Goal: Task Accomplishment & Management: Use online tool/utility

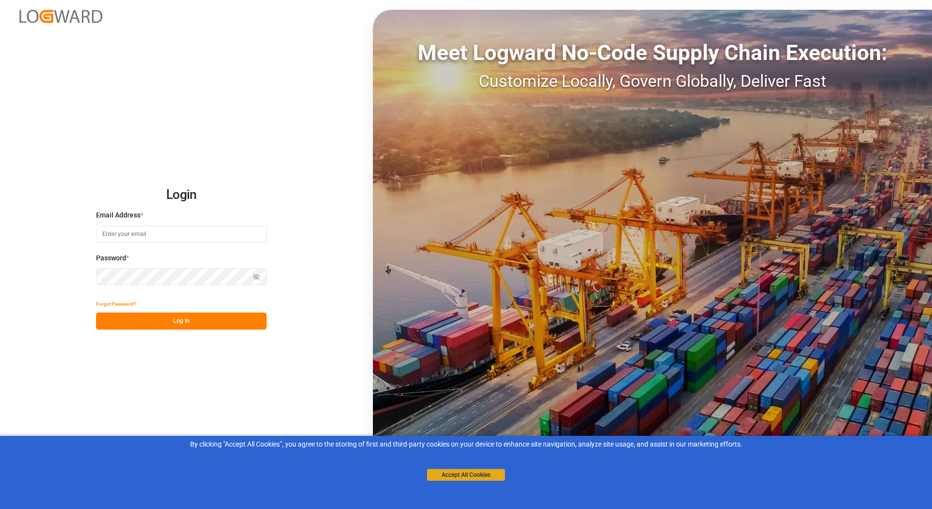
type input "[PERSON_NAME][EMAIL_ADDRESS][PERSON_NAME][DOMAIN_NAME]"
click at [458, 475] on button "Accept All Cookies" at bounding box center [466, 475] width 78 height 12
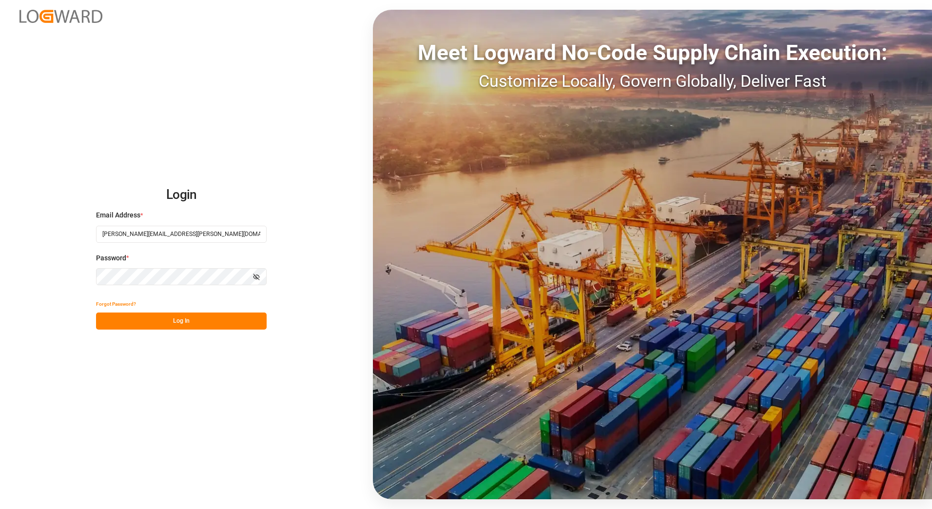
click at [194, 320] on button "Log In" at bounding box center [181, 320] width 171 height 17
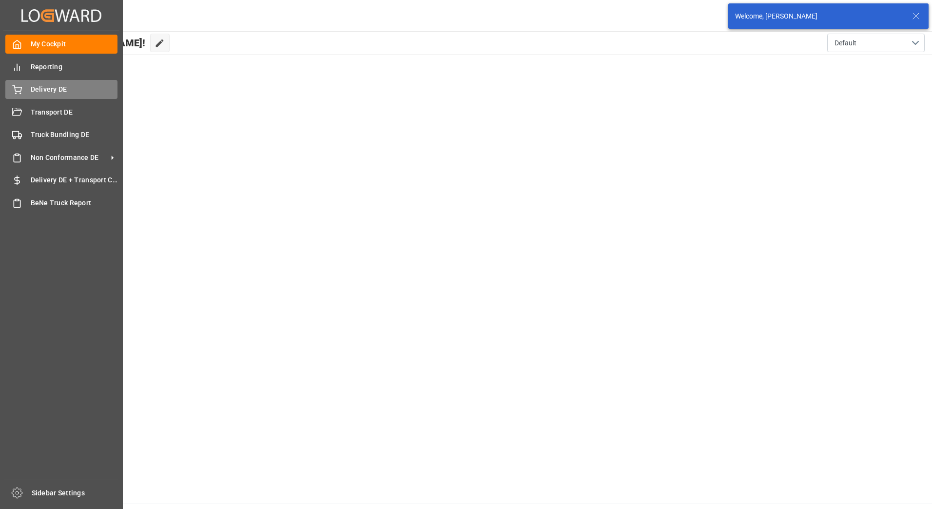
click at [31, 89] on span "Delivery DE" at bounding box center [74, 89] width 87 height 10
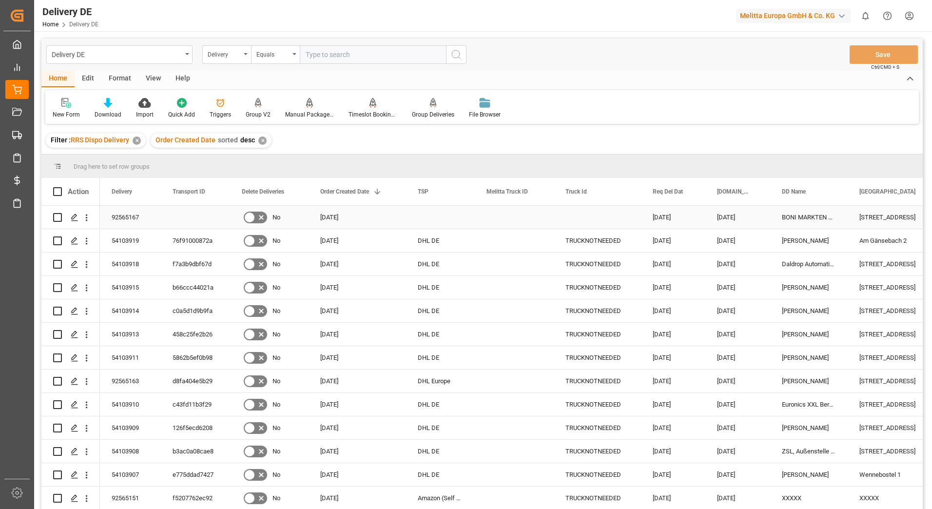
click at [56, 218] on input "Press Space to toggle row selection (unchecked)" at bounding box center [57, 217] width 9 height 9
checkbox input "true"
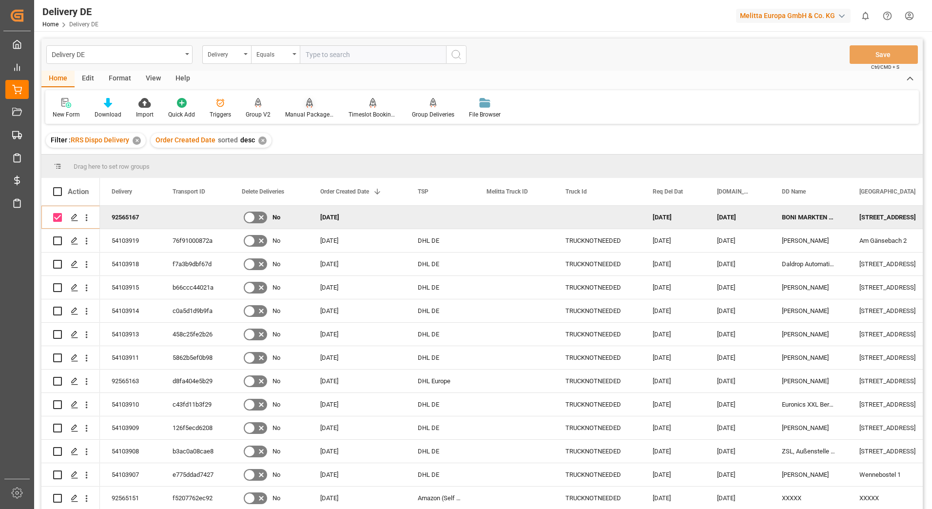
click at [307, 112] on div "Manual Package TypeDetermination" at bounding box center [309, 114] width 49 height 9
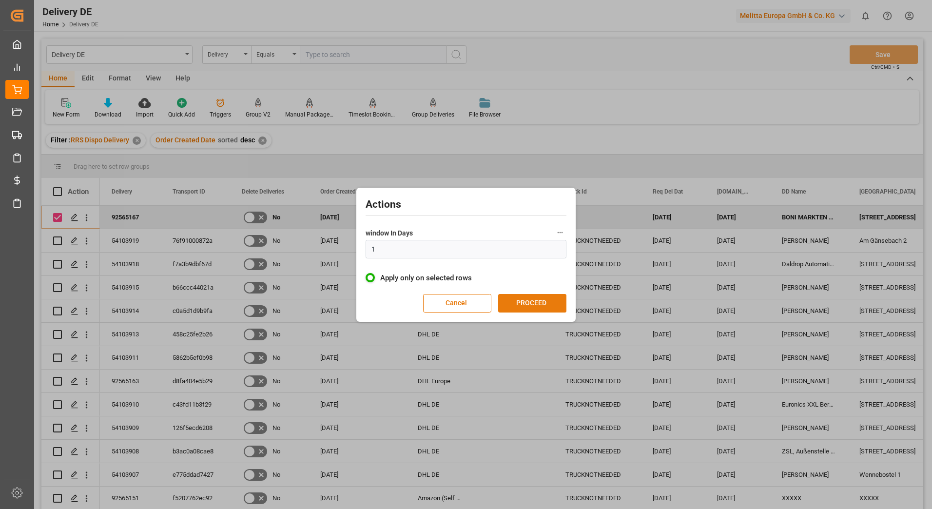
click at [552, 306] on button "PROCEED" at bounding box center [532, 303] width 68 height 19
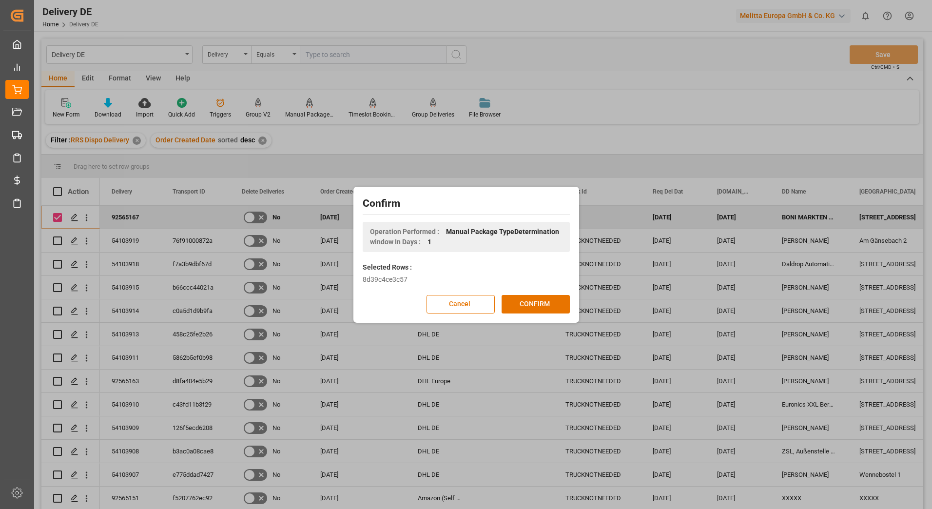
click at [552, 306] on button "CONFIRM" at bounding box center [535, 304] width 68 height 19
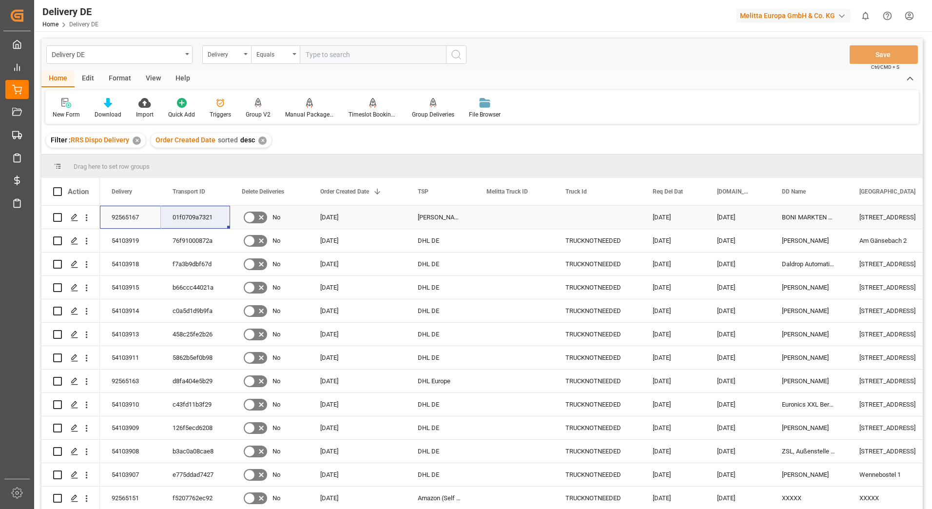
drag, startPoint x: 116, startPoint y: 215, endPoint x: 171, endPoint y: 214, distance: 54.6
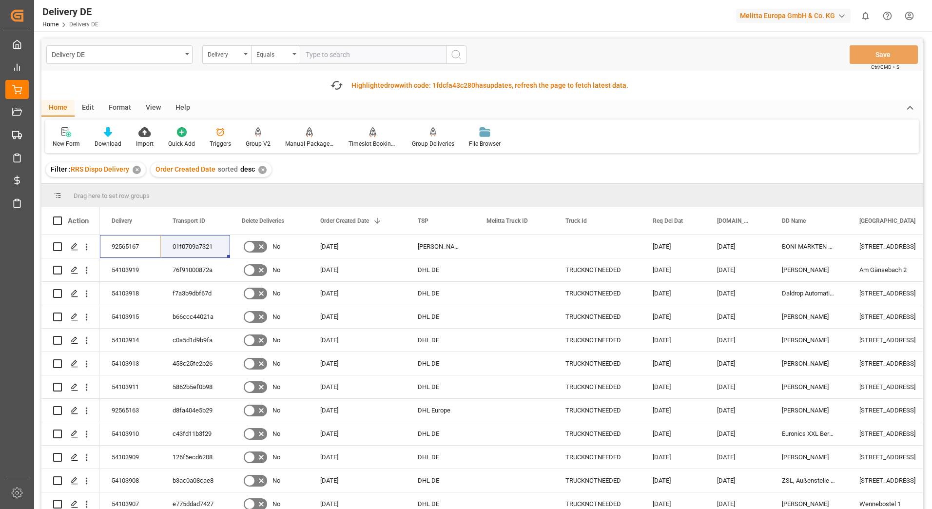
click at [908, 16] on html "Created by potrace 1.15, written by [PERSON_NAME] [DATE]-[DATE] Created by potr…" at bounding box center [466, 254] width 932 height 509
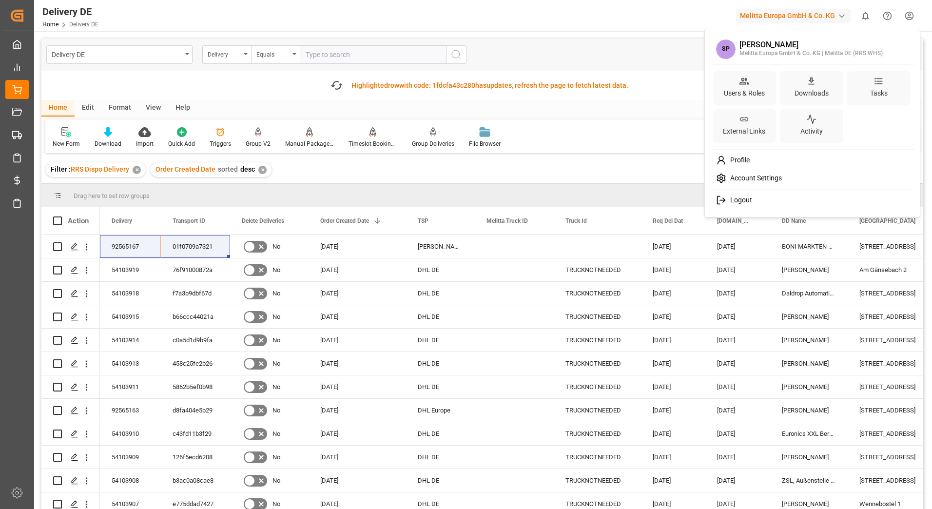
click at [744, 203] on span "Logout" at bounding box center [739, 200] width 26 height 9
